Goal: Information Seeking & Learning: Find specific fact

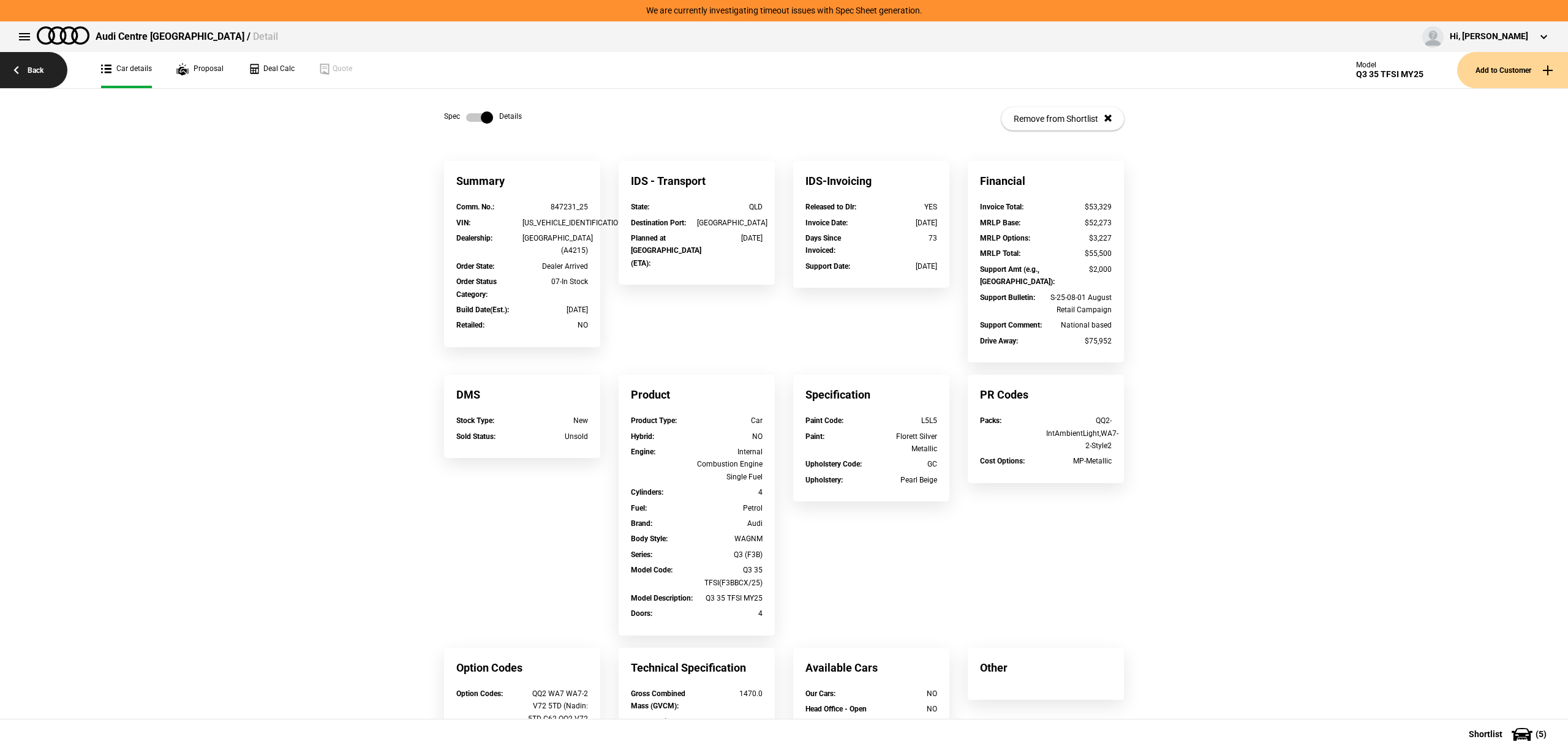
click at [12, 60] on link "Back" at bounding box center [34, 70] width 67 height 36
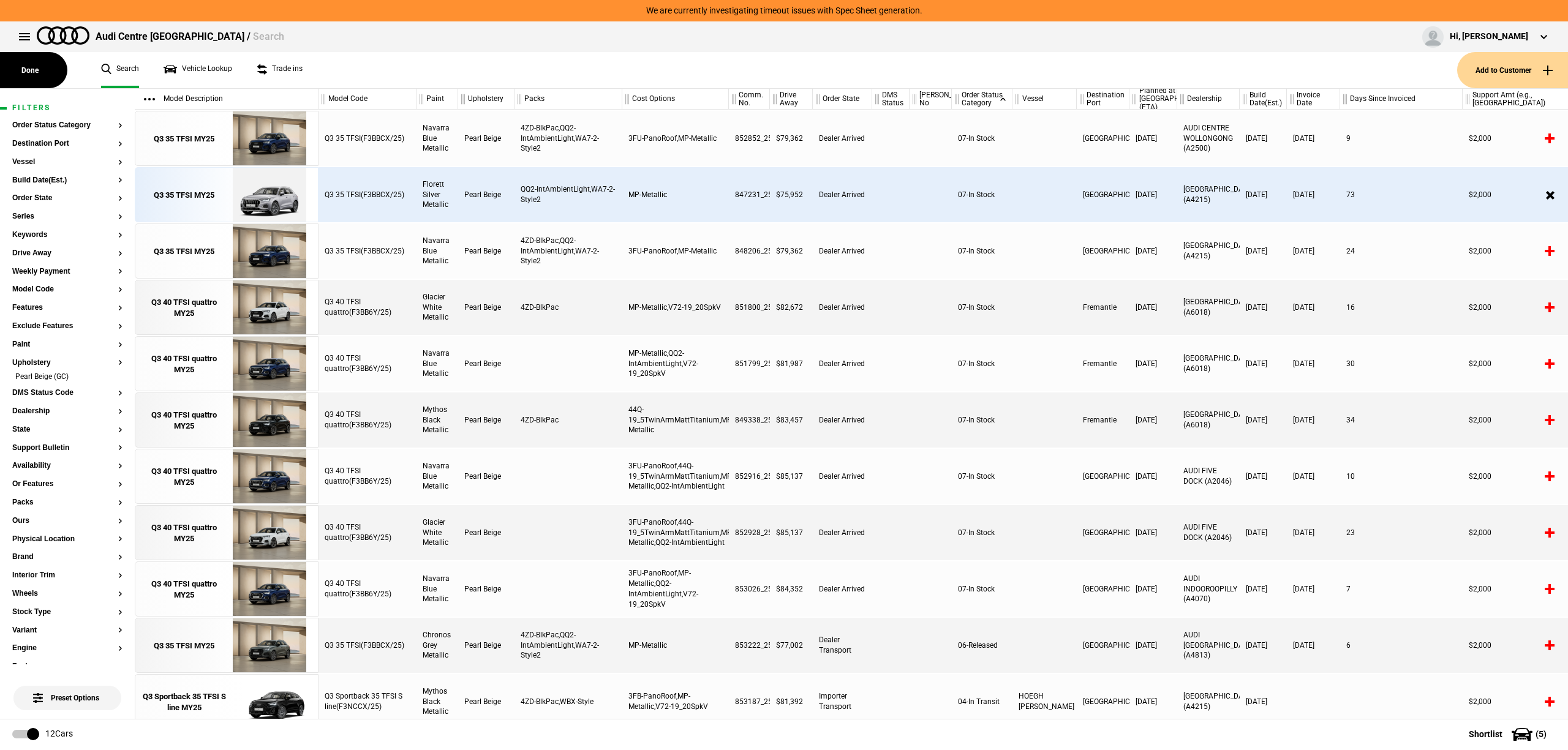
scroll to position [66, 0]
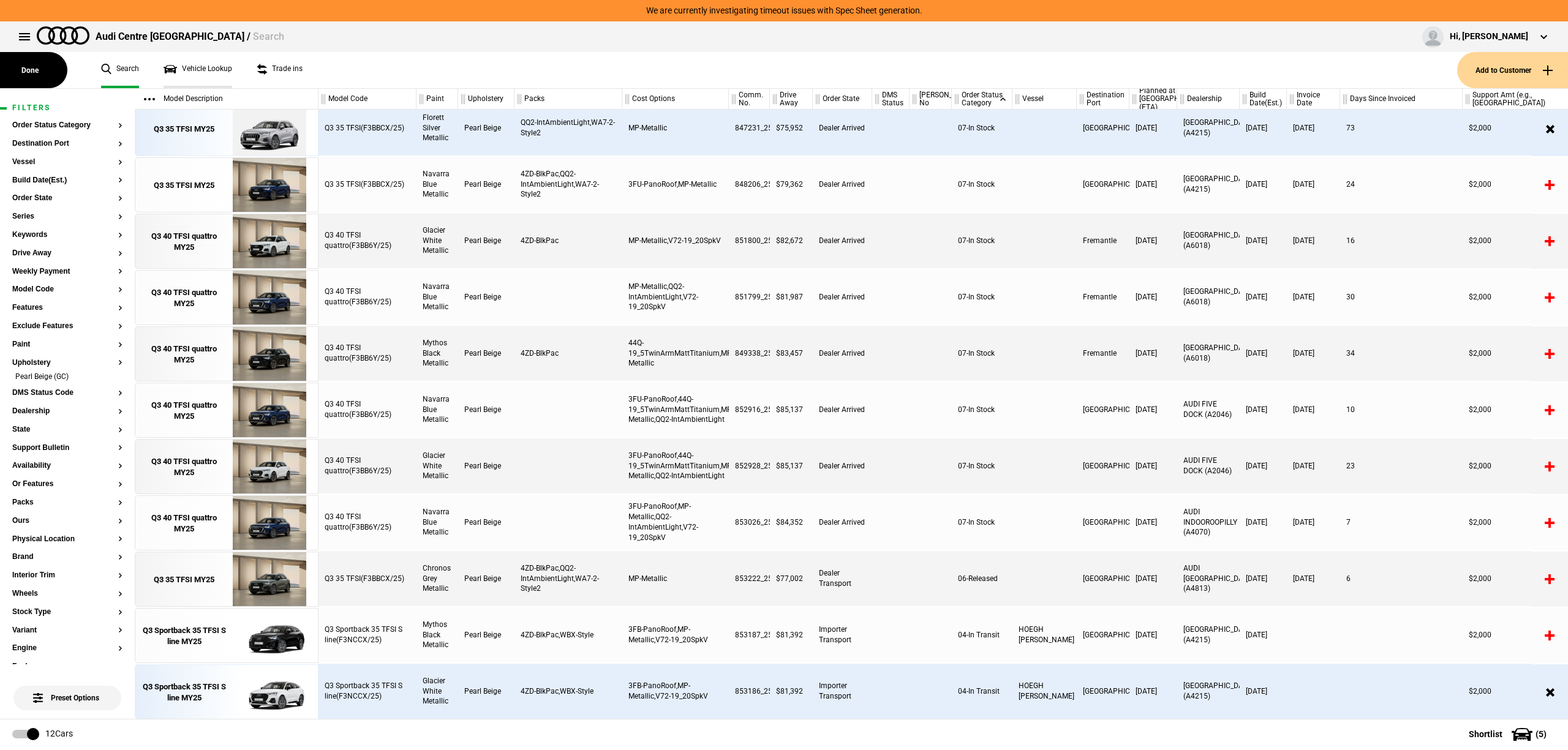
click at [214, 67] on link "Vehicle Lookup" at bounding box center [198, 70] width 69 height 36
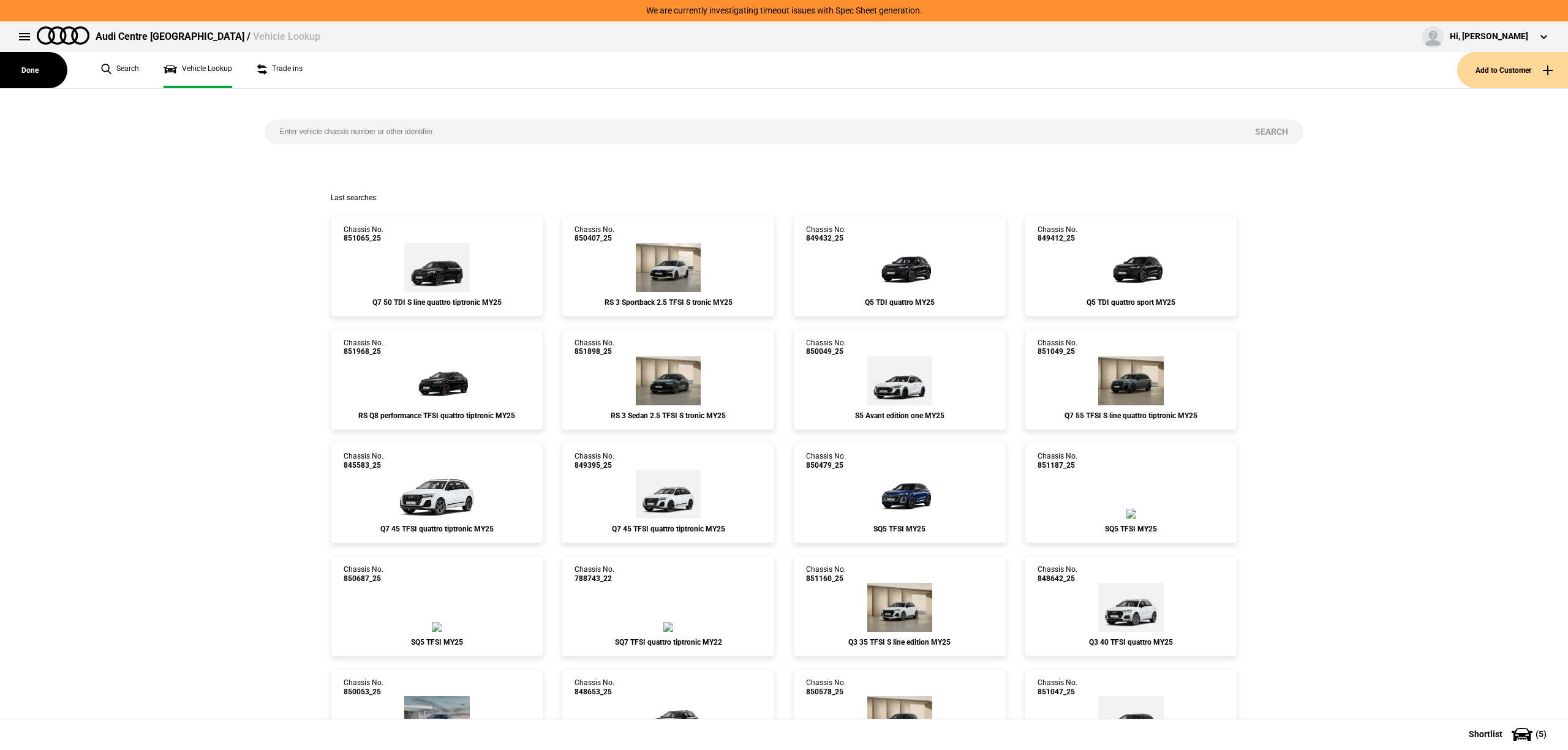
click at [424, 123] on input "search" at bounding box center [752, 132] width 976 height 24
paste input "852434"
type input "852434"
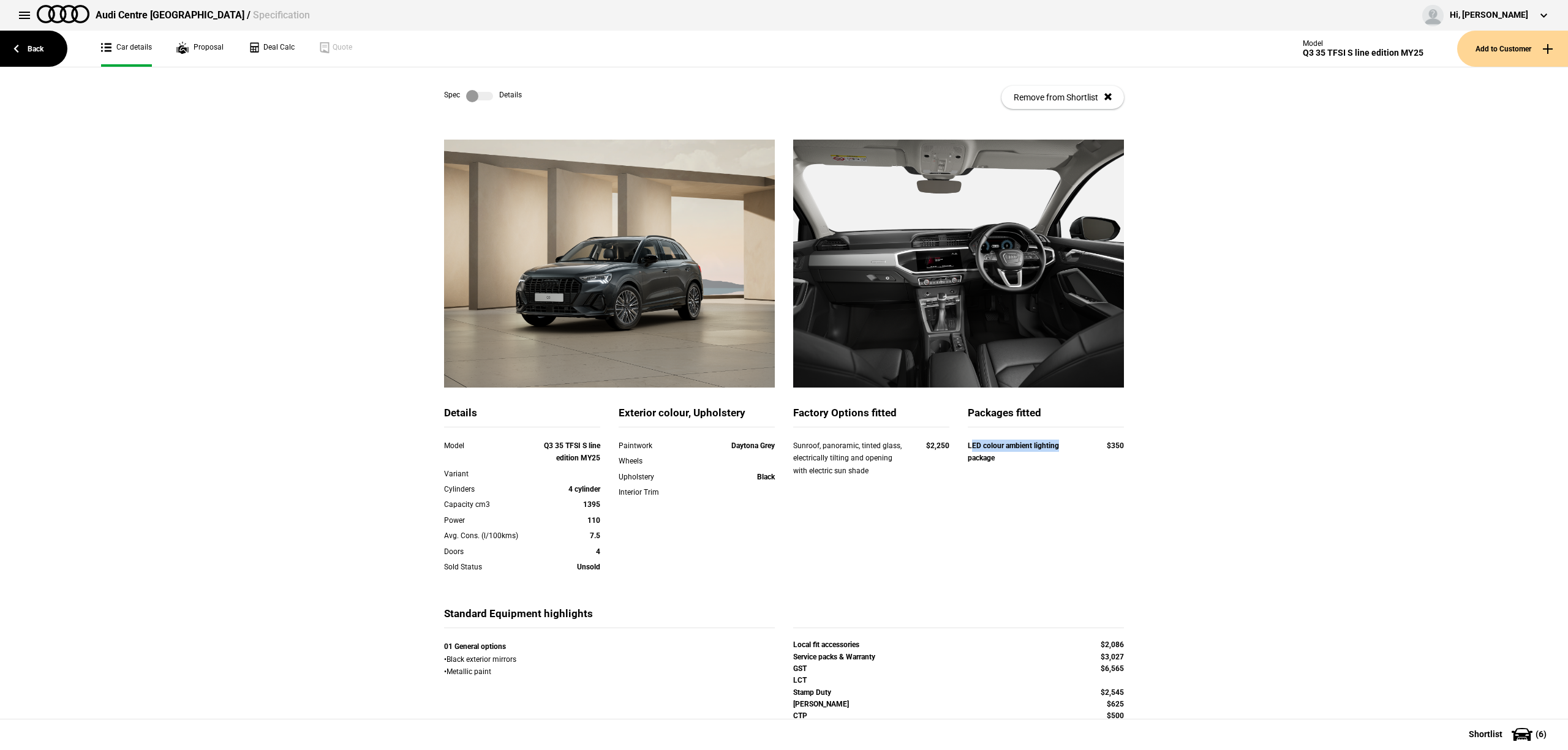
drag, startPoint x: 967, startPoint y: 444, endPoint x: 1058, endPoint y: 443, distance: 91.0
click at [1058, 443] on div "LED colour ambient lighting package" at bounding box center [1022, 452] width 110 height 25
drag, startPoint x: 785, startPoint y: 443, endPoint x: 884, endPoint y: 474, distance: 103.7
click at [884, 474] on div "Sunroof, panoramic, tinted glass, electrically tilting and opening with electri…" at bounding box center [871, 460] width 175 height 40
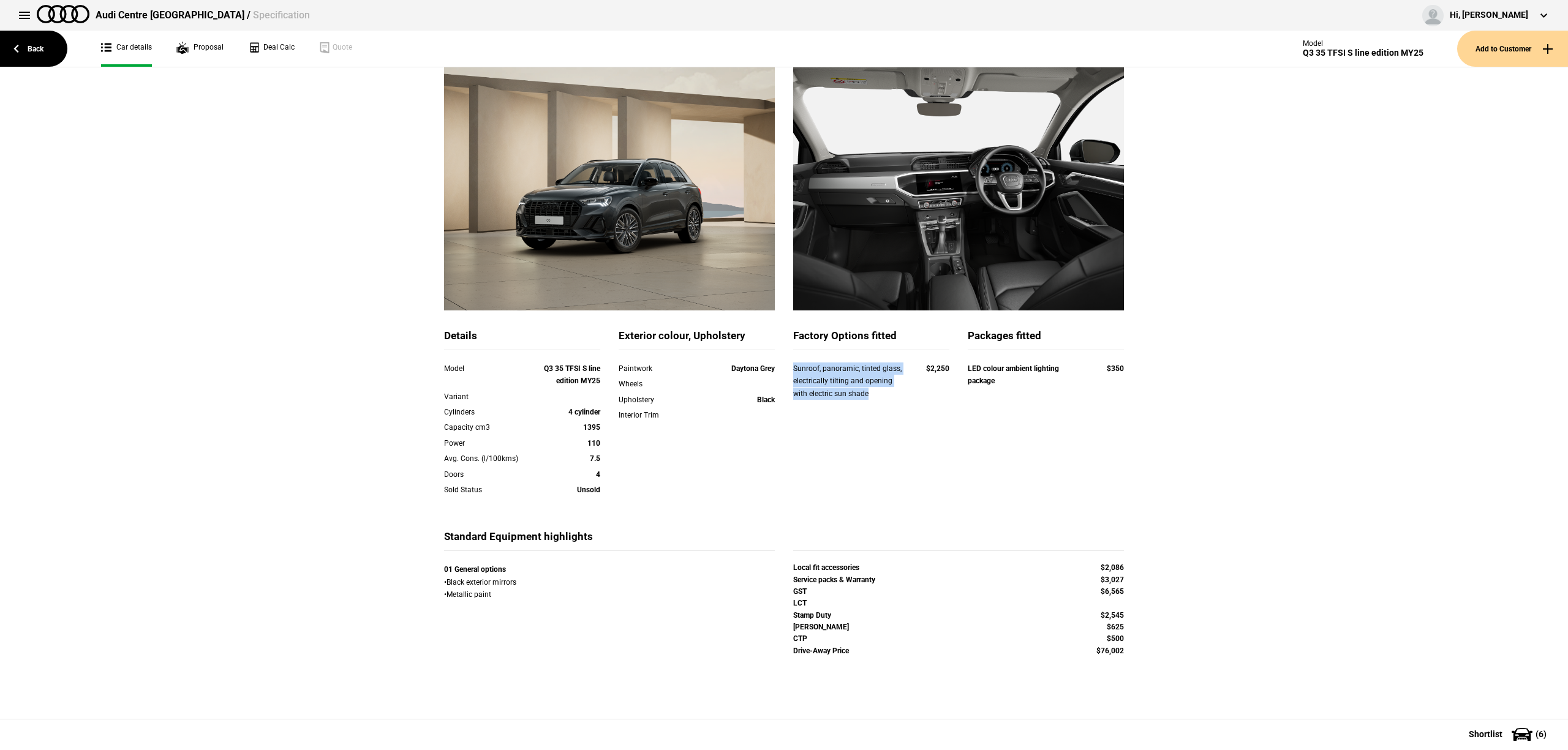
scroll to position [140, 0]
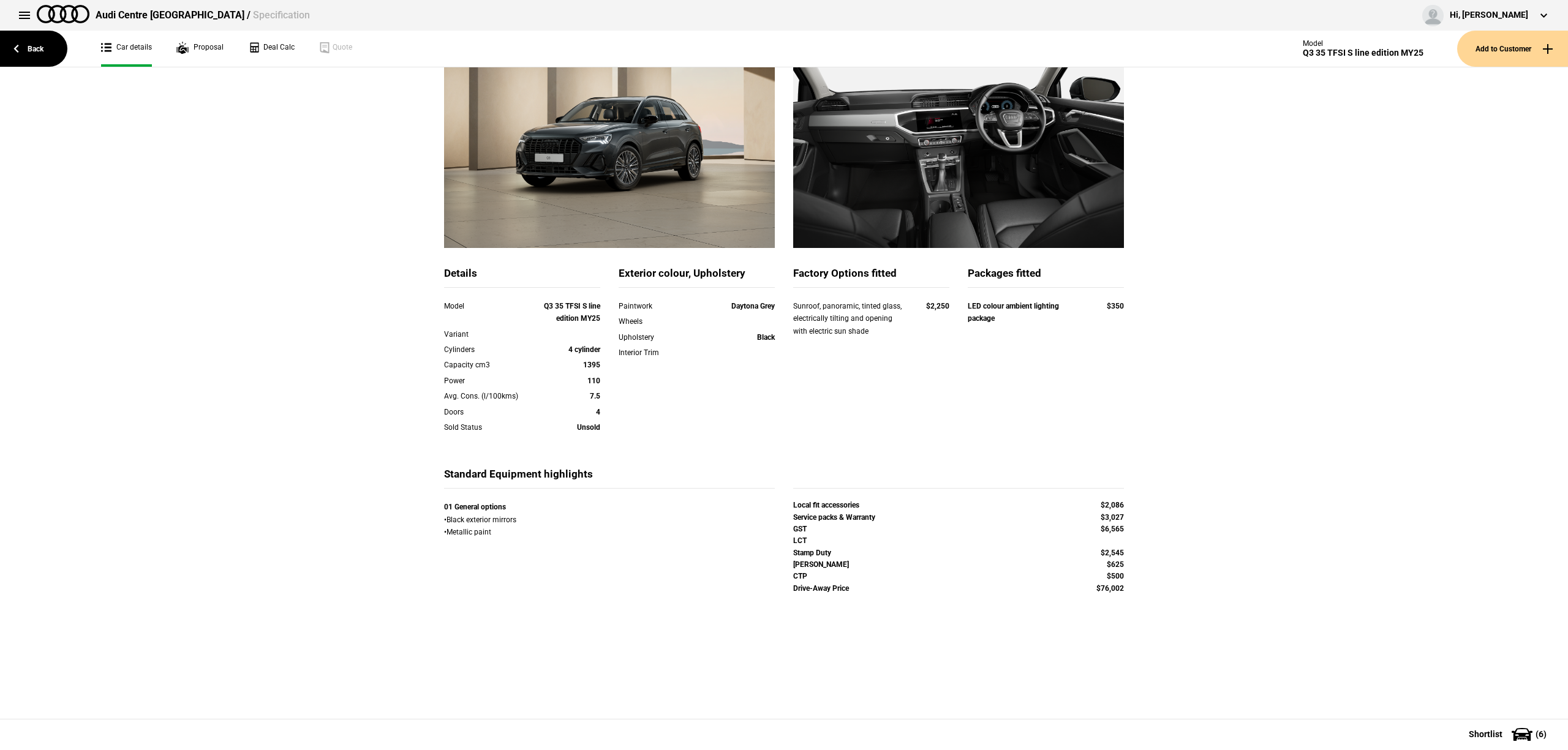
drag, startPoint x: 651, startPoint y: 171, endPoint x: 726, endPoint y: 486, distance: 323.8
